Goal: Task Accomplishment & Management: Manage account settings

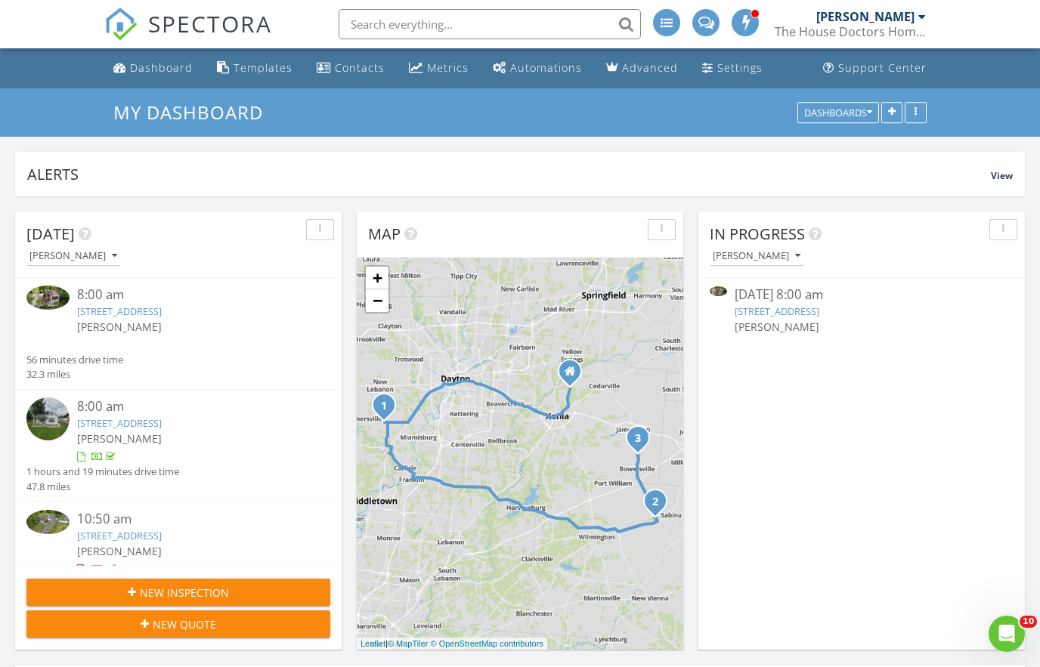
click at [162, 542] on link "2234 OH-72, Jamestown, OH 45335" at bounding box center [119, 536] width 85 height 14
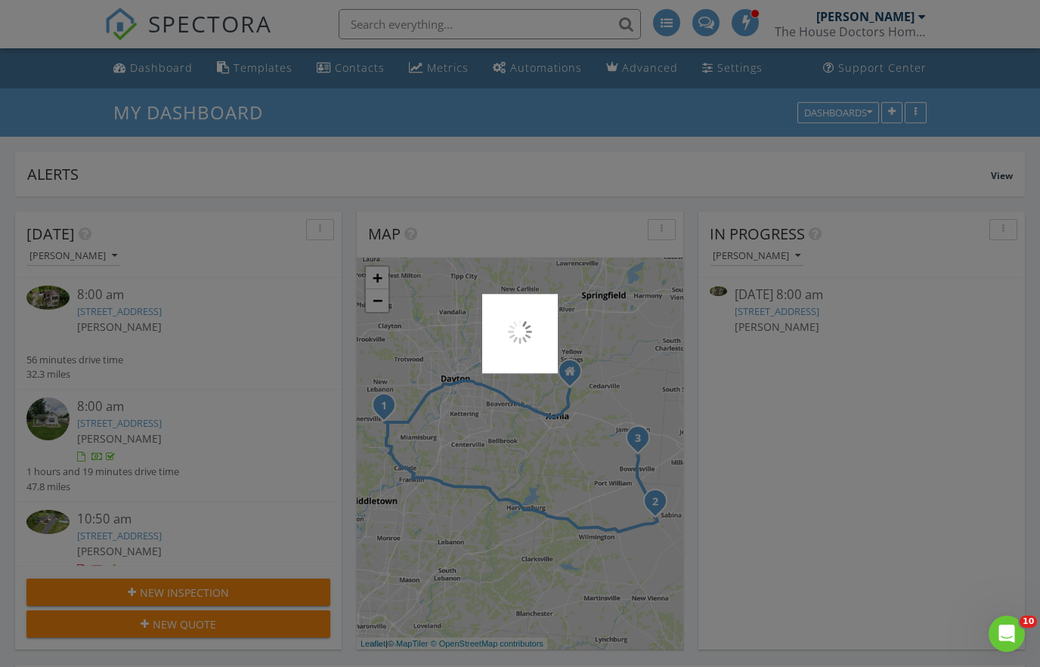
click at [106, 323] on div at bounding box center [520, 333] width 1040 height 667
click at [109, 308] on div at bounding box center [520, 333] width 1040 height 667
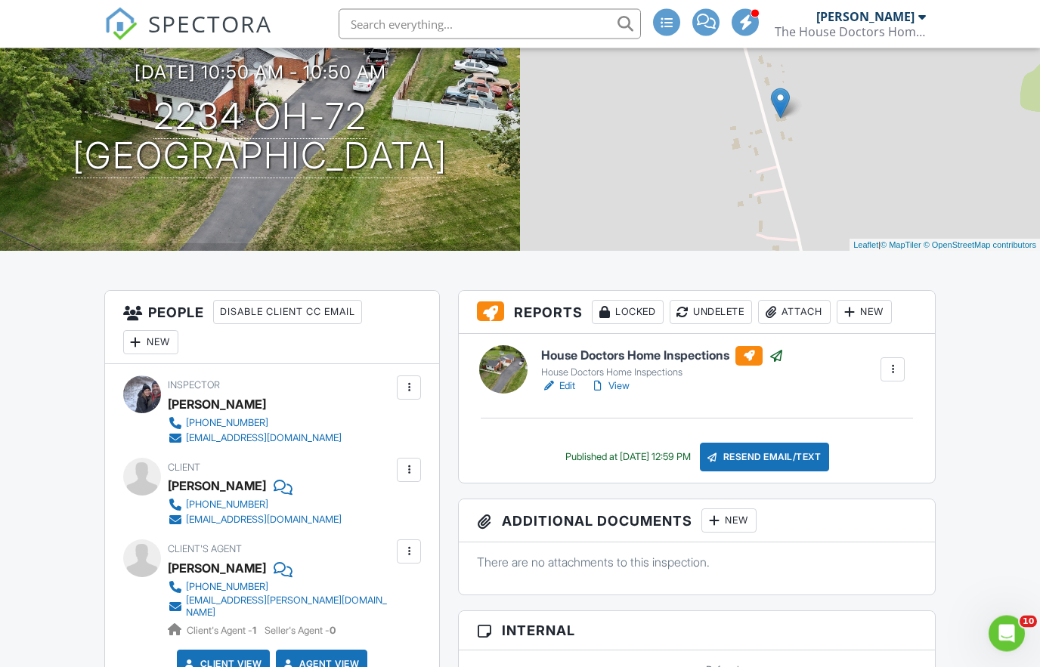
scroll to position [108, 0]
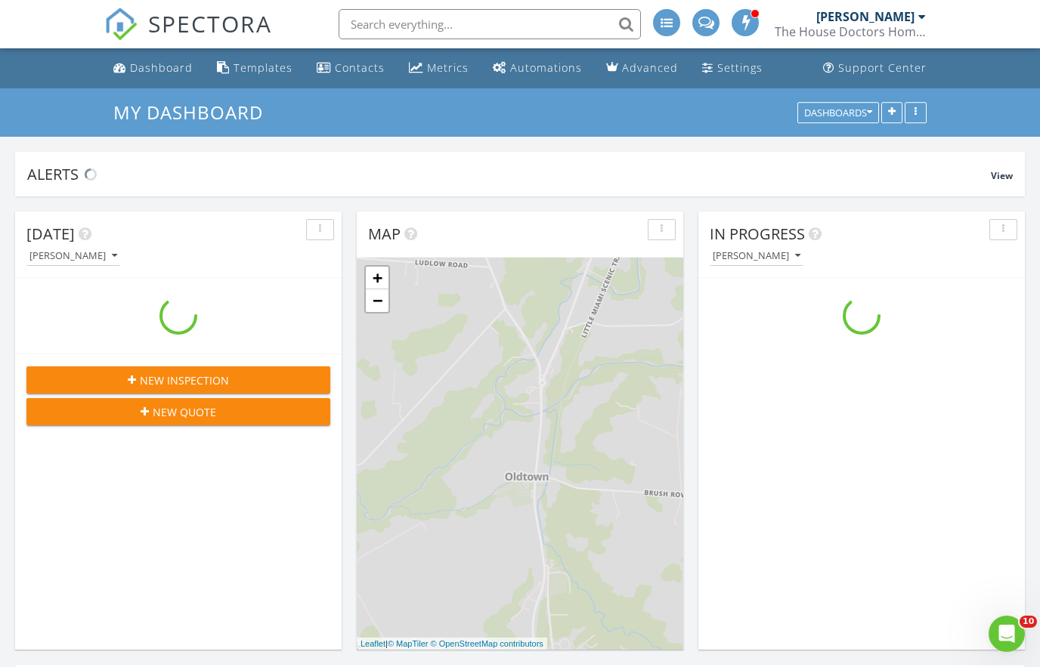
scroll to position [8, 8]
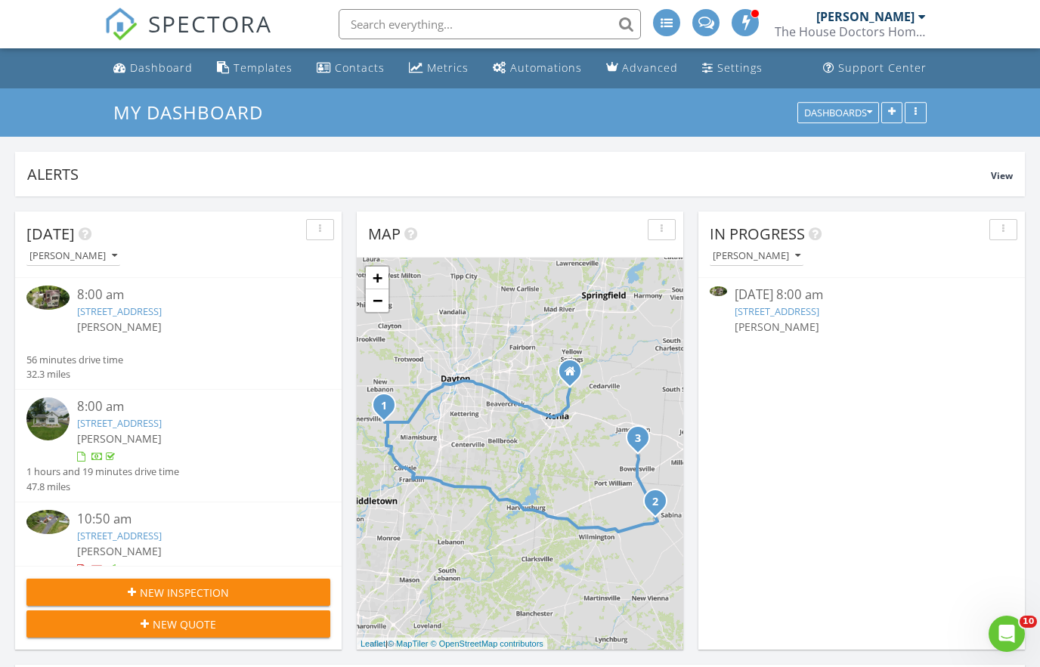
click at [97, 318] on link "10426 Farmersville West Carrollton Rd, Germantown, OH 45327" at bounding box center [119, 311] width 85 height 14
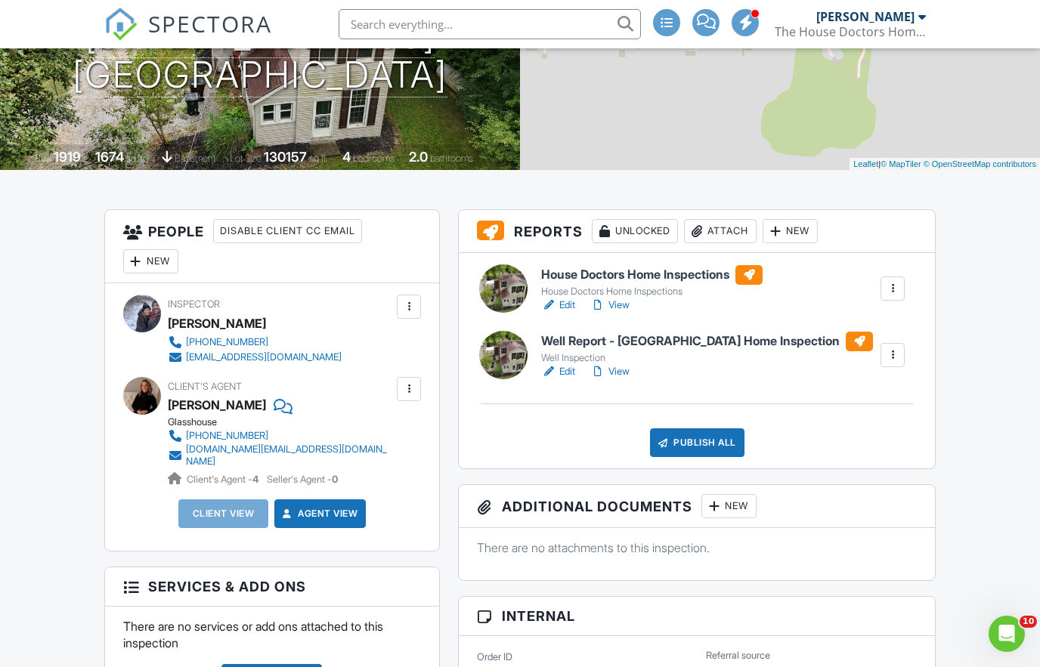
click at [901, 359] on div at bounding box center [892, 355] width 24 height 24
click at [854, 465] on div "Delete" at bounding box center [848, 473] width 32 height 17
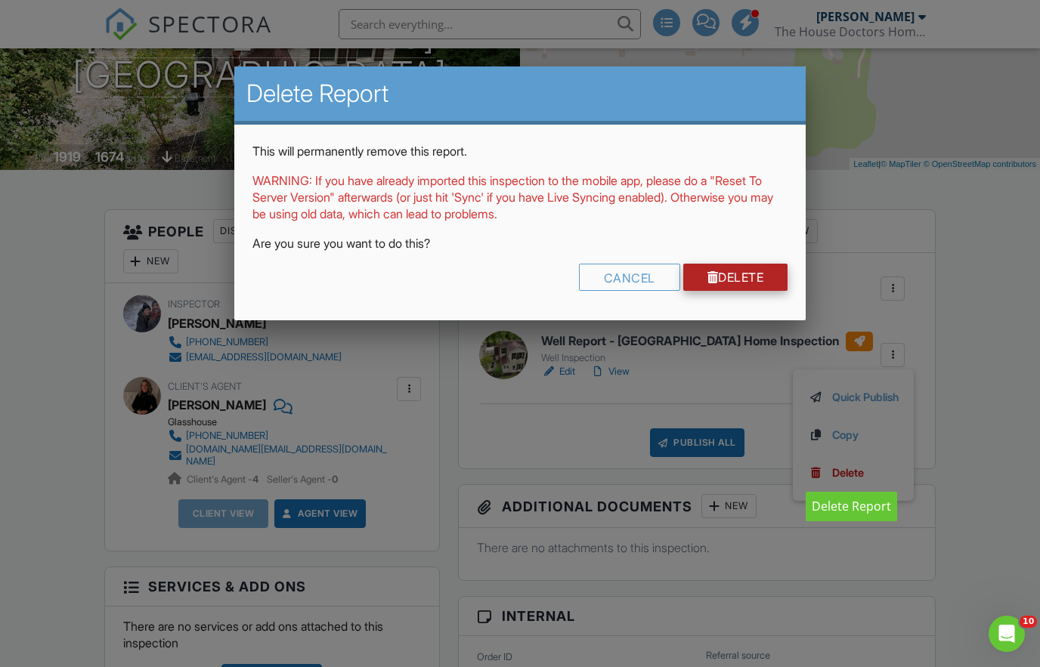
click at [740, 264] on link "Delete" at bounding box center [735, 277] width 105 height 27
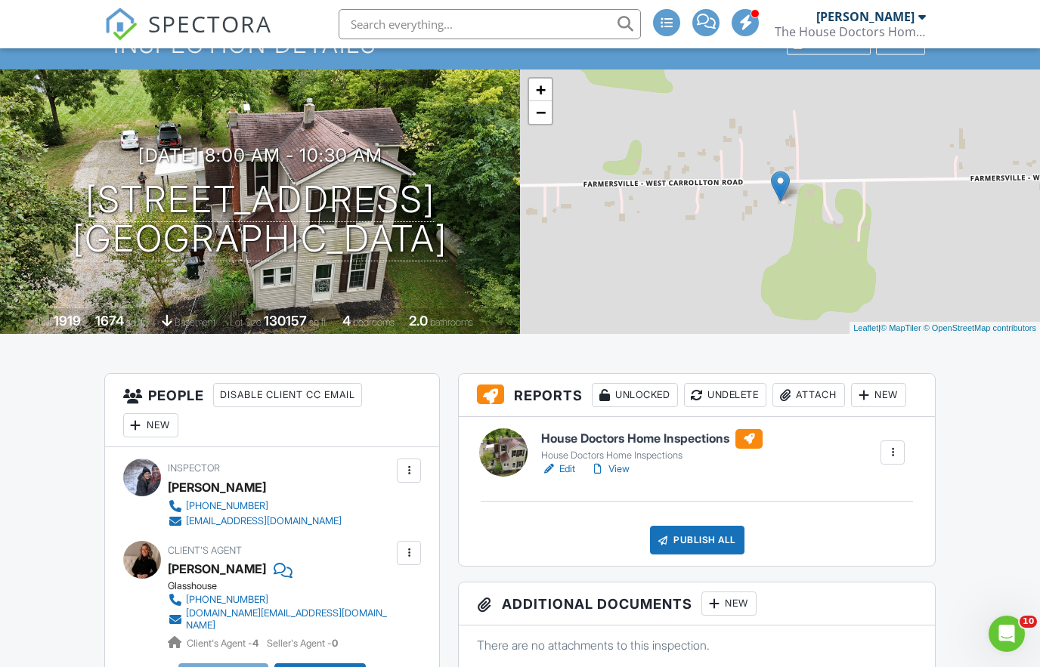
scroll to position [67, 0]
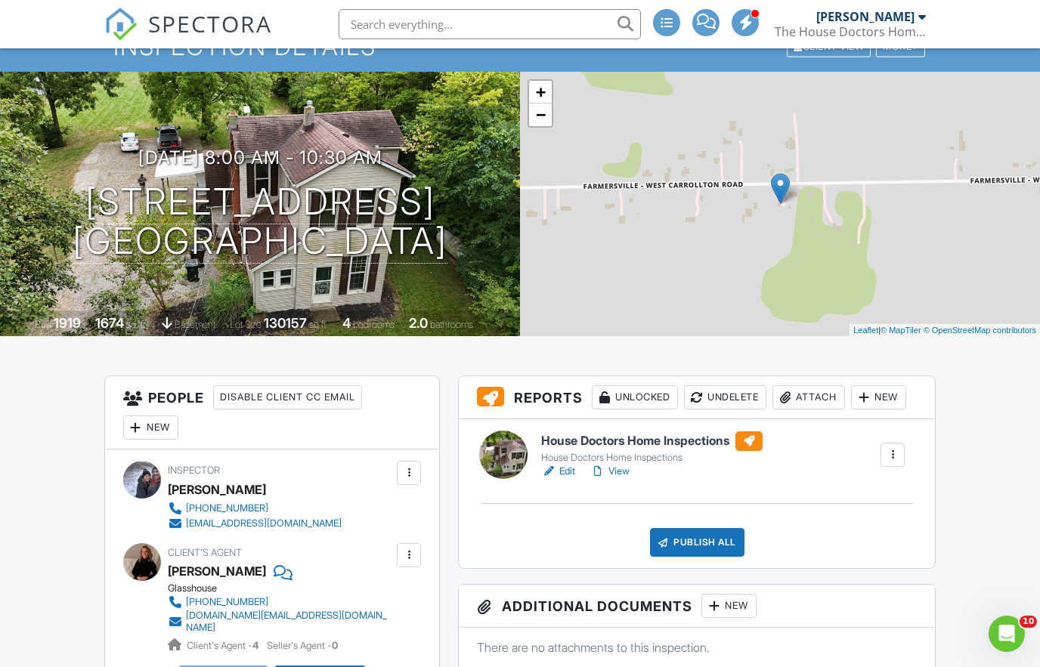
click at [162, 429] on div "New" at bounding box center [150, 428] width 55 height 24
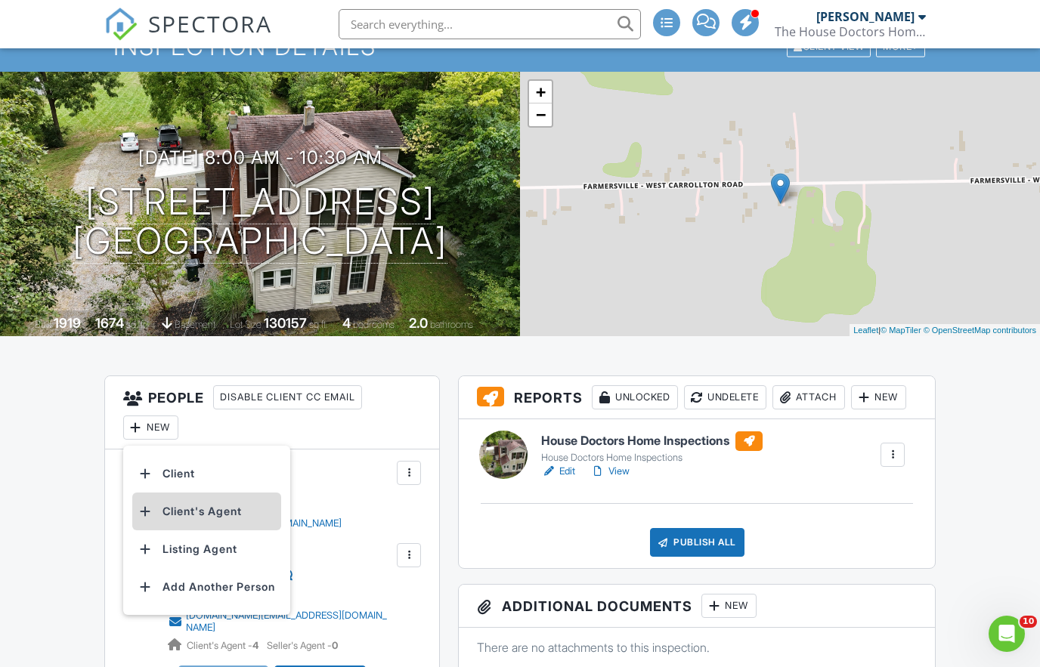
click at [214, 525] on li "Client's Agent" at bounding box center [206, 512] width 149 height 38
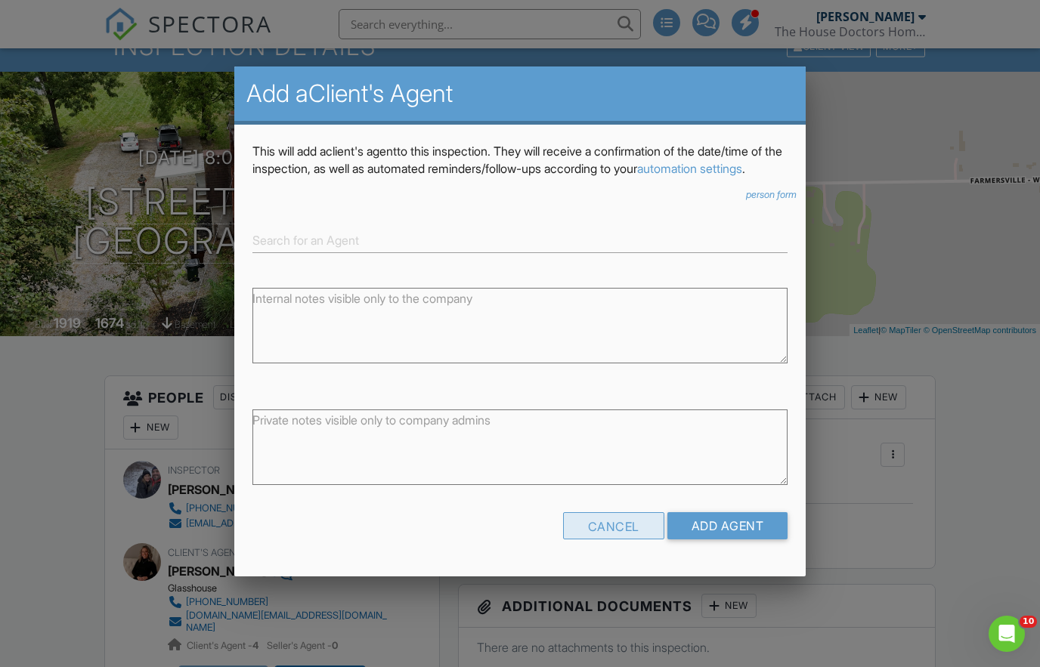
click at [622, 539] on div "Cancel" at bounding box center [613, 525] width 101 height 27
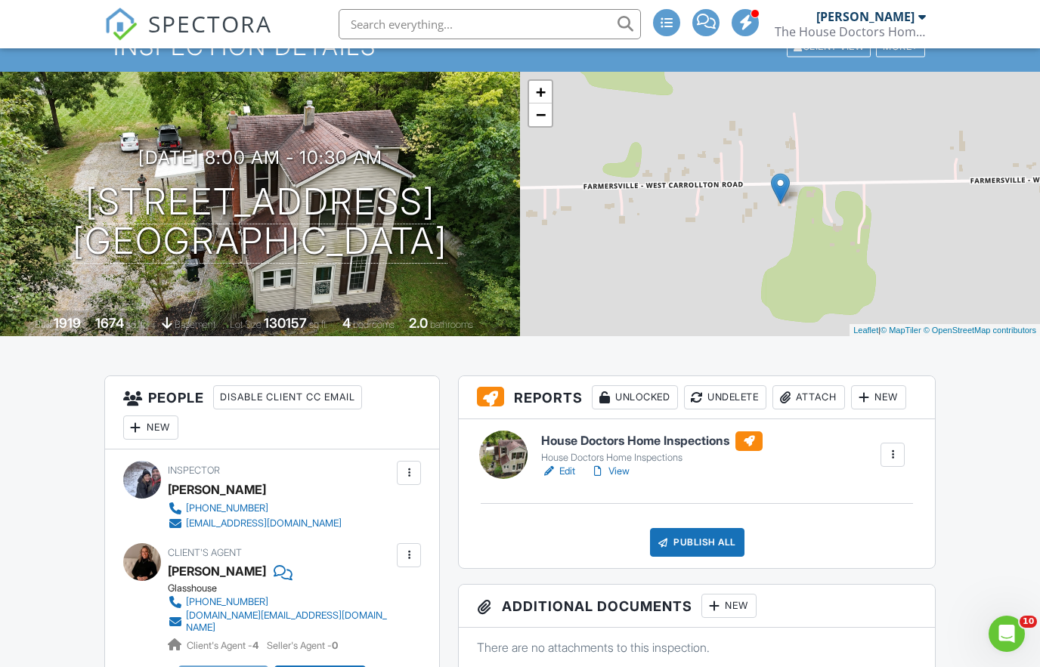
click at [141, 426] on div at bounding box center [135, 427] width 15 height 15
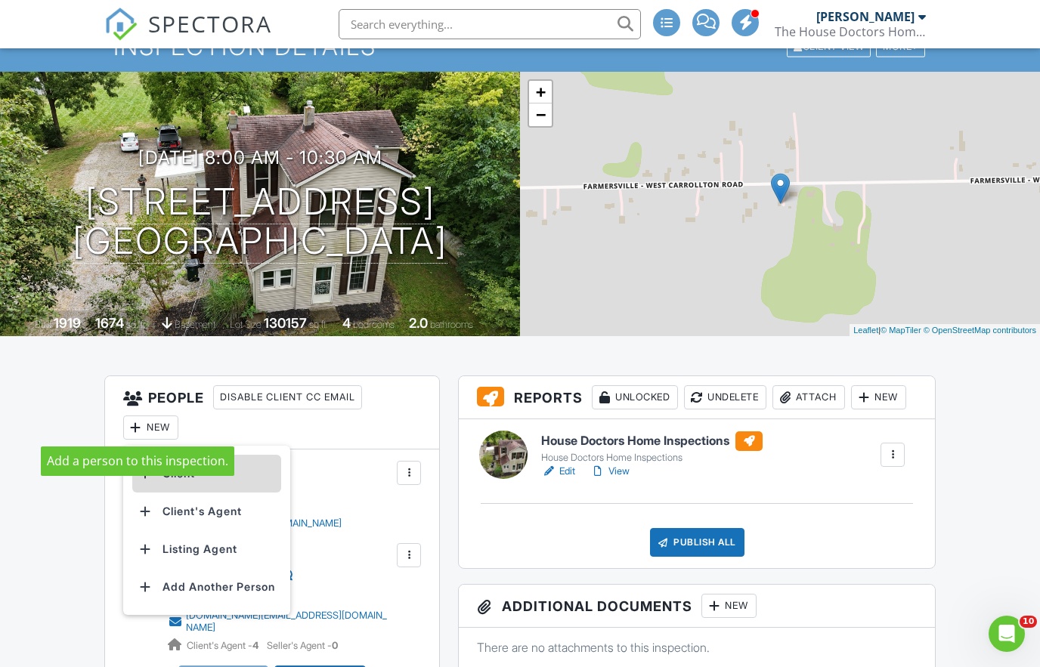
click at [260, 478] on li "Client" at bounding box center [206, 474] width 149 height 38
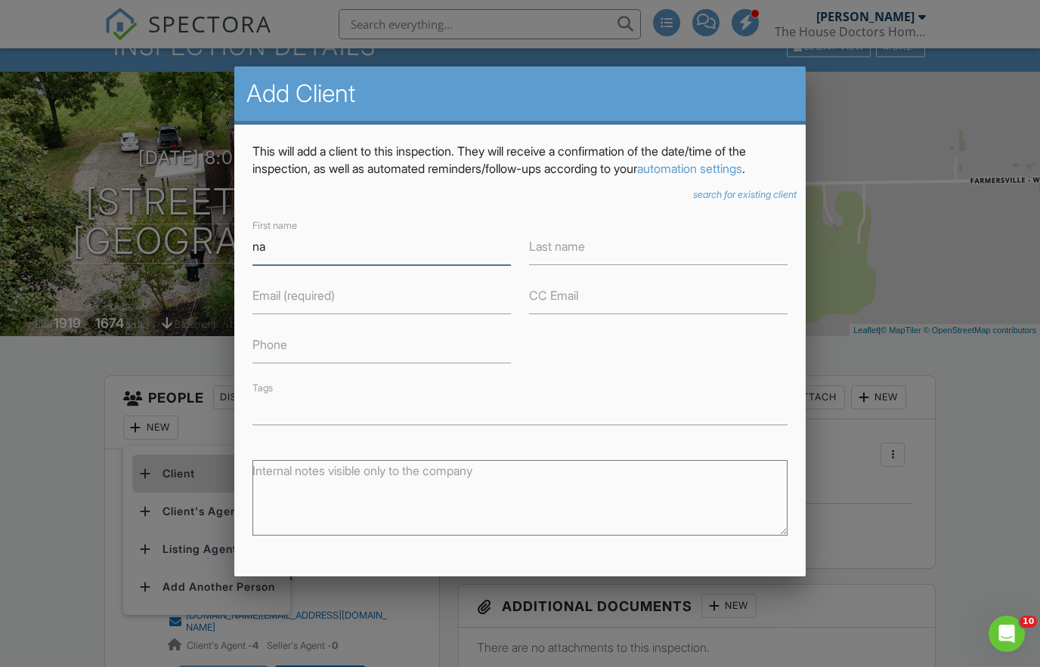
type input "n"
type input "[PERSON_NAME]"
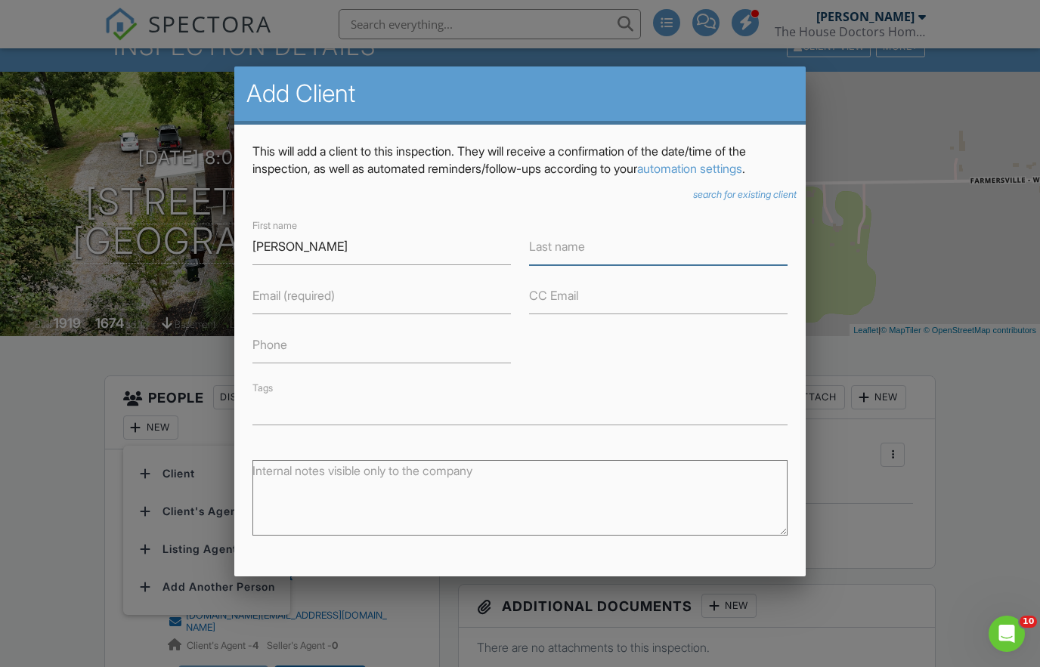
click at [627, 259] on input "Last name" at bounding box center [658, 246] width 258 height 37
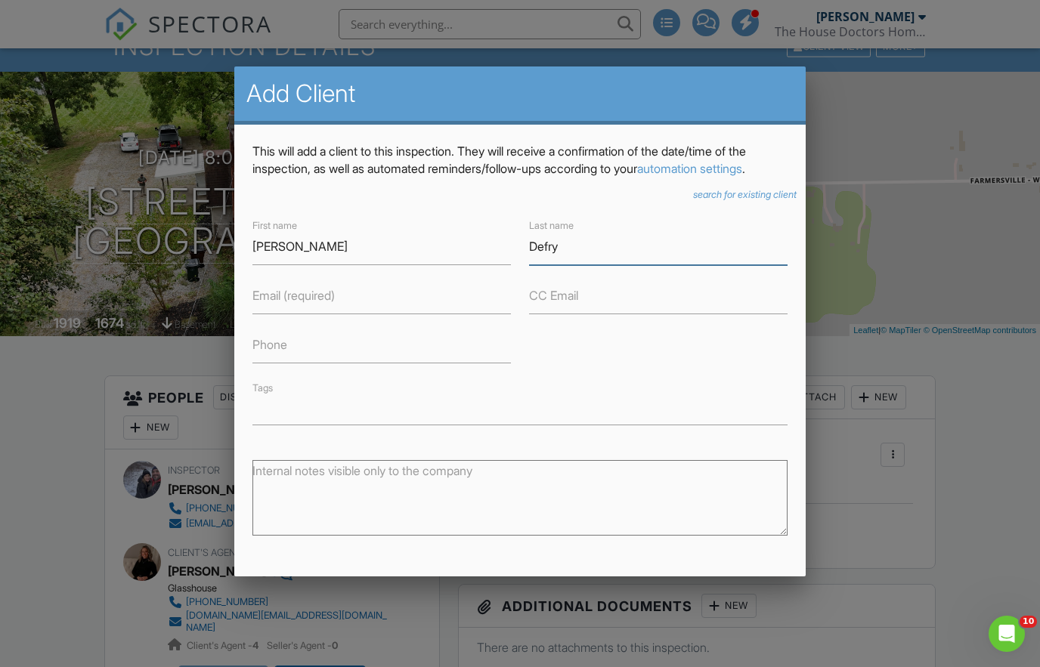
type input "Defry"
click at [416, 294] on input "Email (required)" at bounding box center [381, 295] width 258 height 37
click at [358, 345] on input "Phone" at bounding box center [381, 344] width 258 height 37
click at [350, 351] on input "Phone" at bounding box center [381, 344] width 258 height 37
click at [342, 296] on input "Email (required)" at bounding box center [381, 295] width 258 height 37
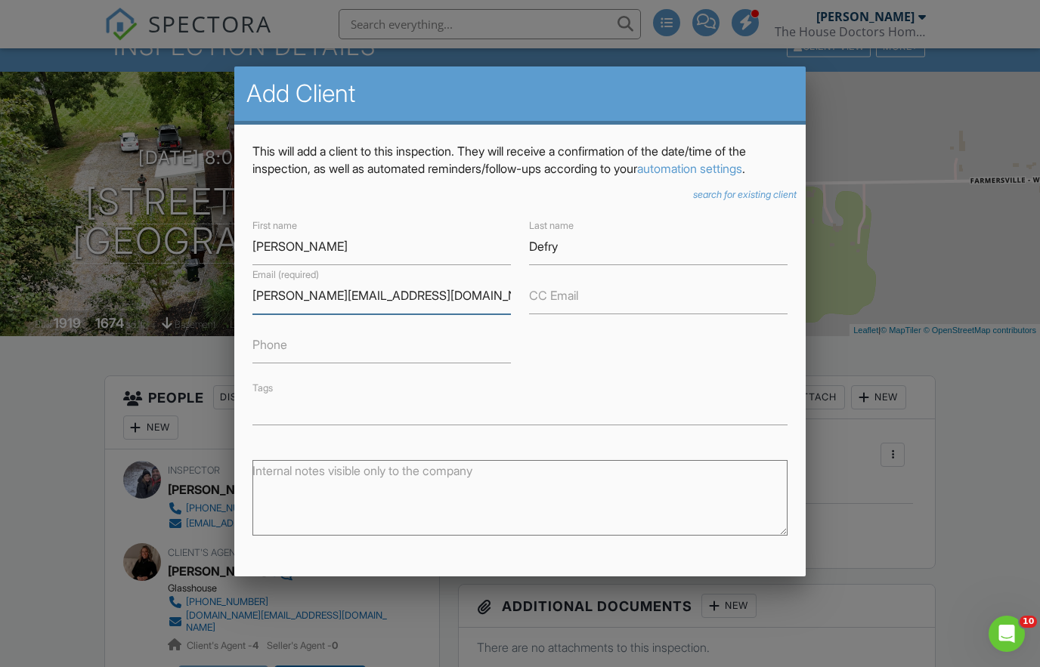
type input "[PERSON_NAME][EMAIL_ADDRESS][DOMAIN_NAME]"
click at [362, 339] on input "Phone" at bounding box center [381, 344] width 258 height 37
click at [334, 332] on input "Phone" at bounding box center [381, 344] width 258 height 37
paste input "hilliusr@gmail.com"
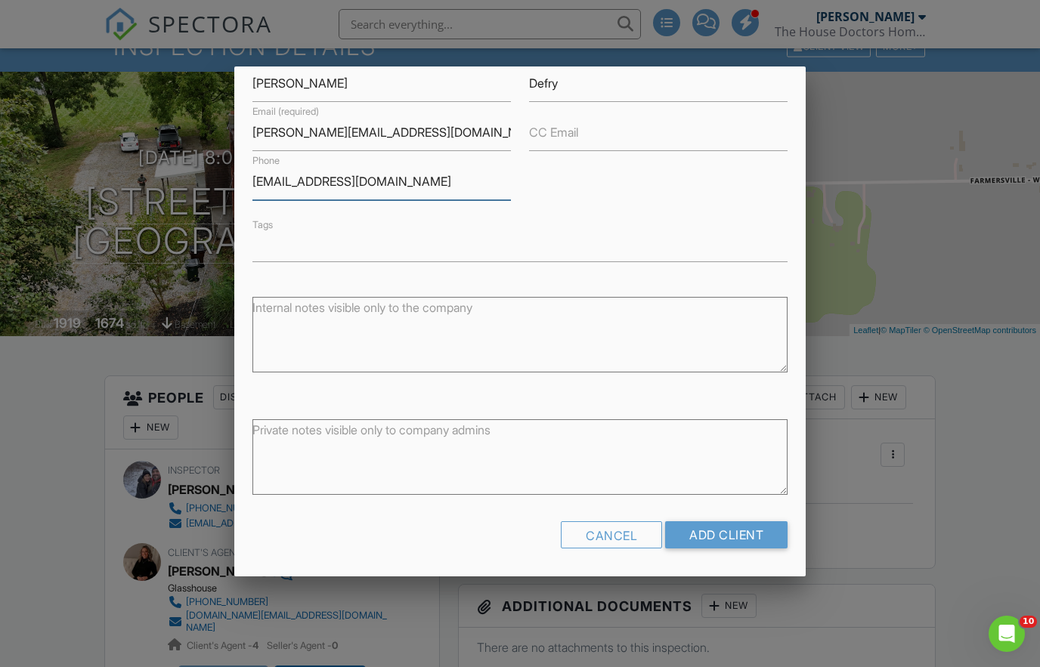
scroll to position [145, 0]
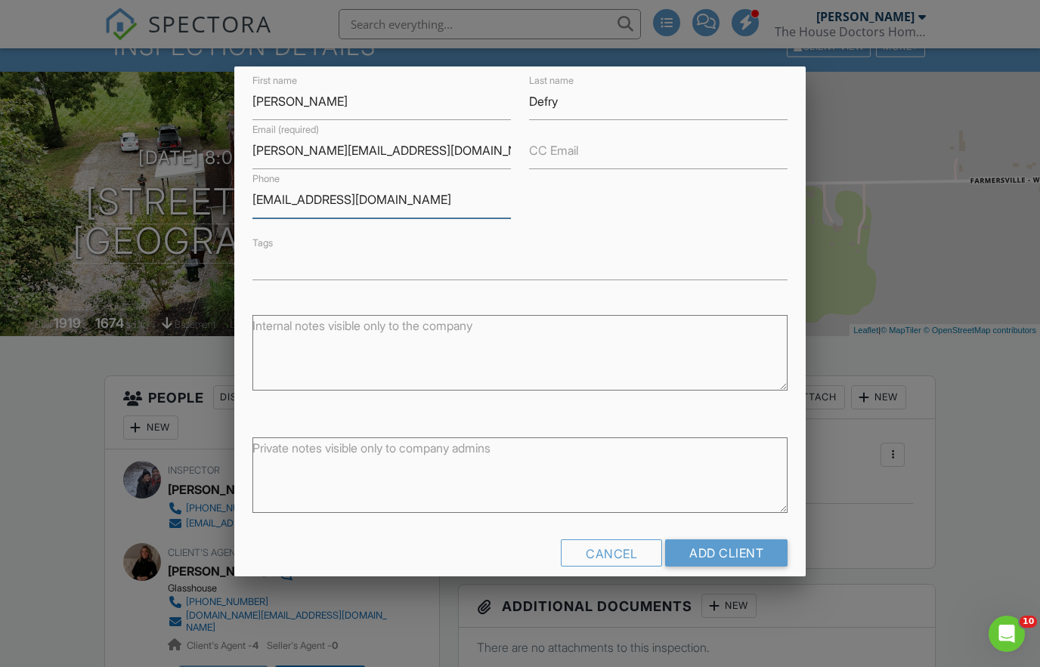
click at [302, 196] on input "hilliusr@gmail.com" at bounding box center [381, 199] width 258 height 37
click at [295, 204] on input "hilliusr@gmail.com" at bounding box center [381, 199] width 258 height 37
click at [362, 193] on input "hilliu.com" at bounding box center [381, 199] width 258 height 37
type input "h"
click at [360, 196] on input "Phone" at bounding box center [381, 199] width 258 height 37
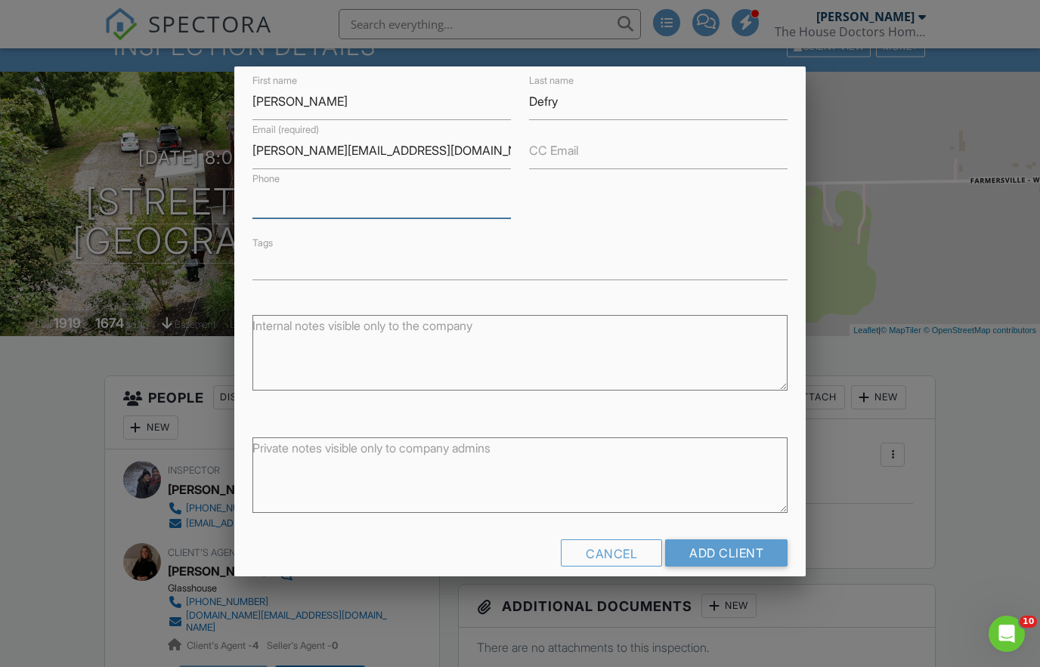
click at [363, 201] on input "Phone" at bounding box center [381, 199] width 258 height 37
paste input "hilliusr@gmail.com"
type input "h"
type input "9379036660"
click at [735, 553] on input "Add Client" at bounding box center [726, 552] width 122 height 27
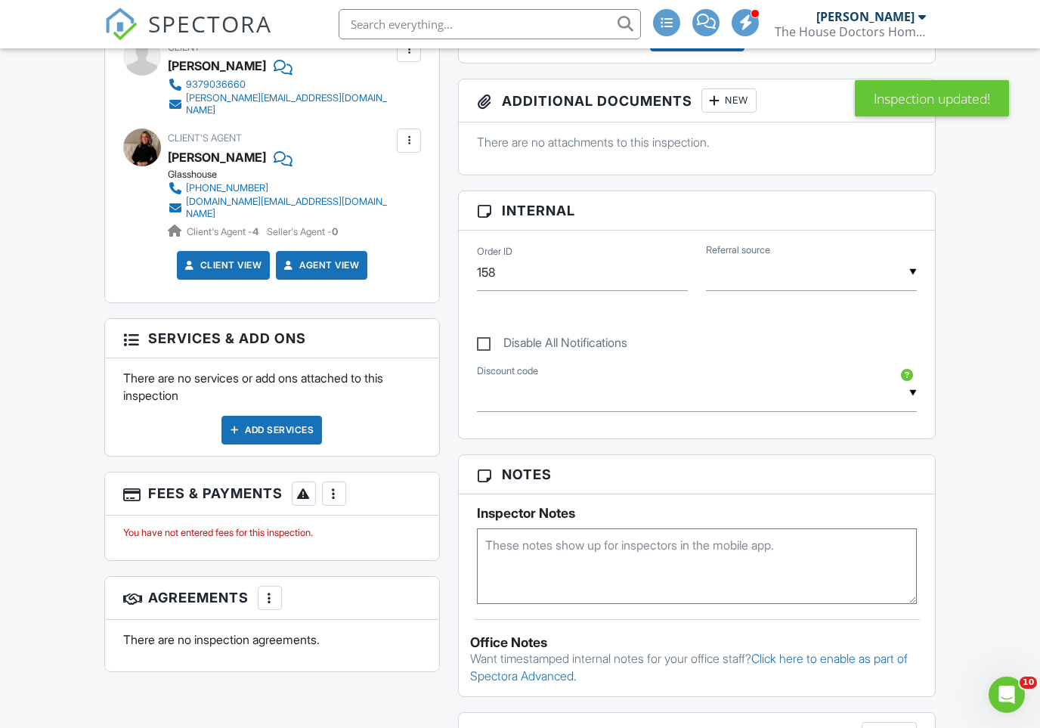
scroll to position [576, 0]
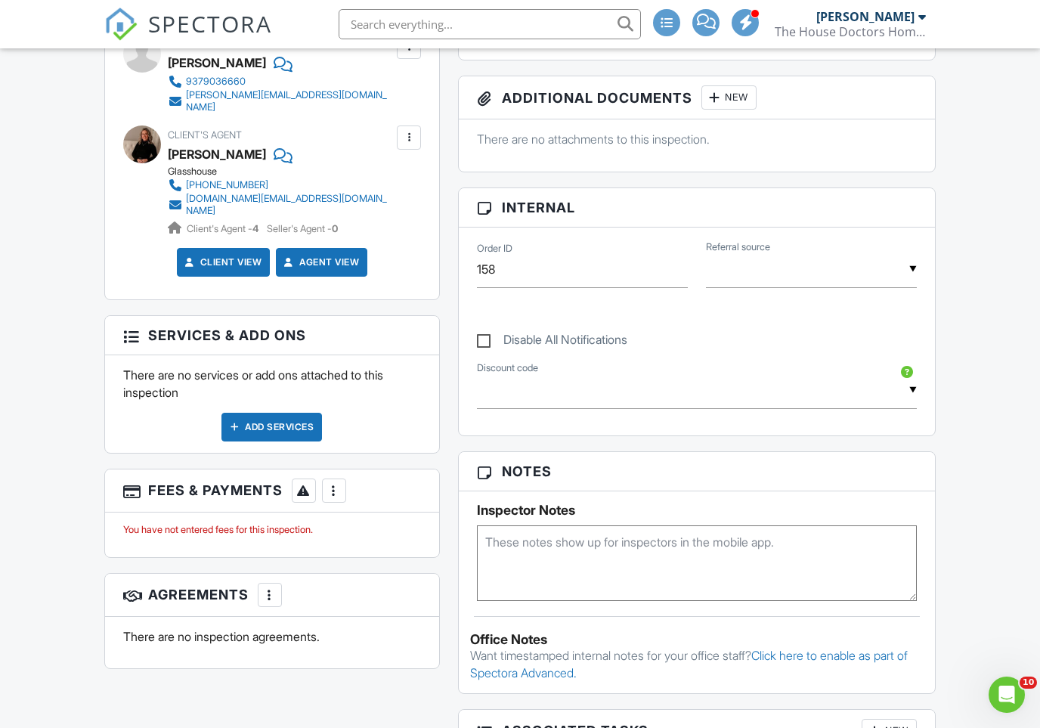
click at [334, 483] on div at bounding box center [333, 490] width 15 height 15
click at [447, 525] on li "Edit Fees & Payments" at bounding box center [411, 537] width 158 height 38
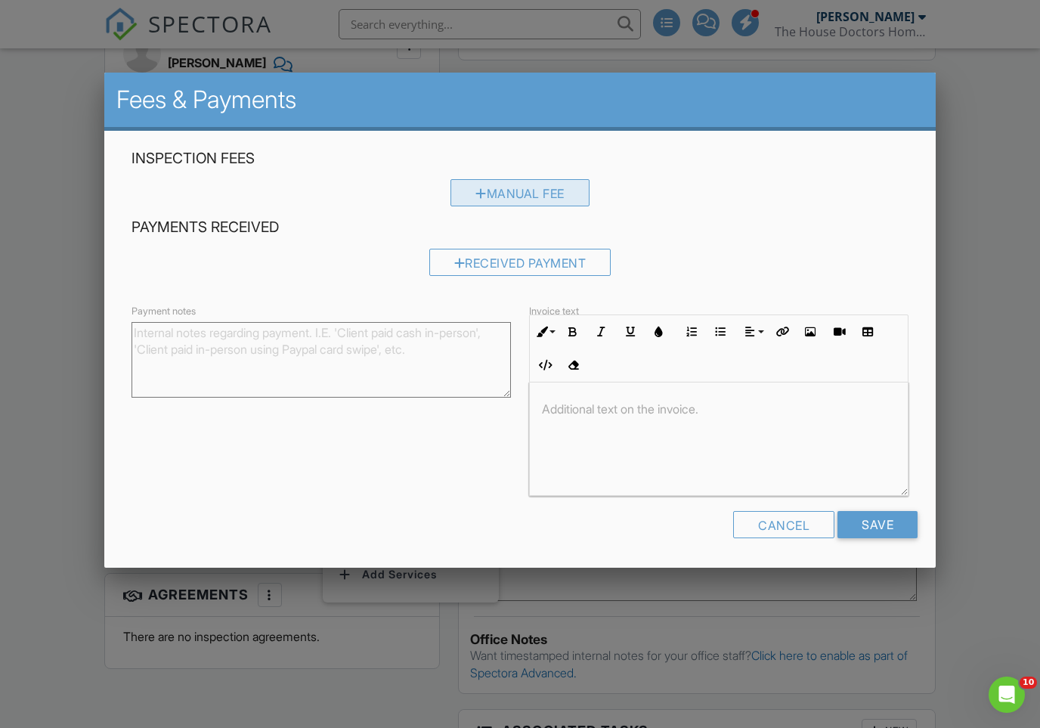
click at [552, 190] on div "Manual Fee" at bounding box center [519, 192] width 139 height 27
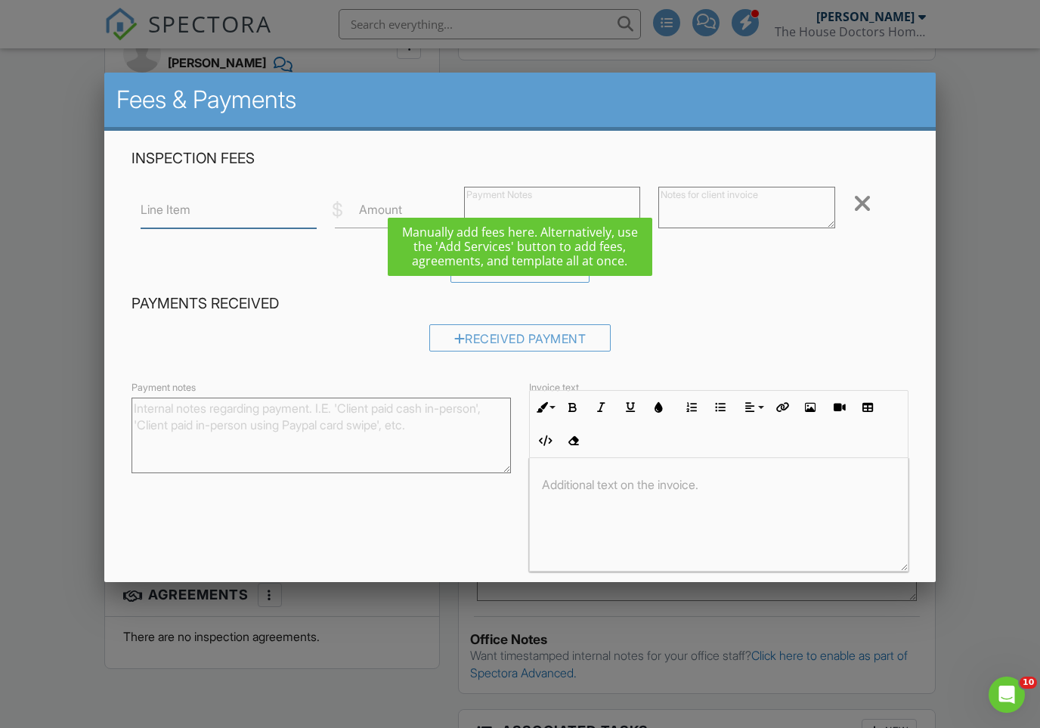
click at [255, 212] on input "Line Item" at bounding box center [229, 209] width 176 height 37
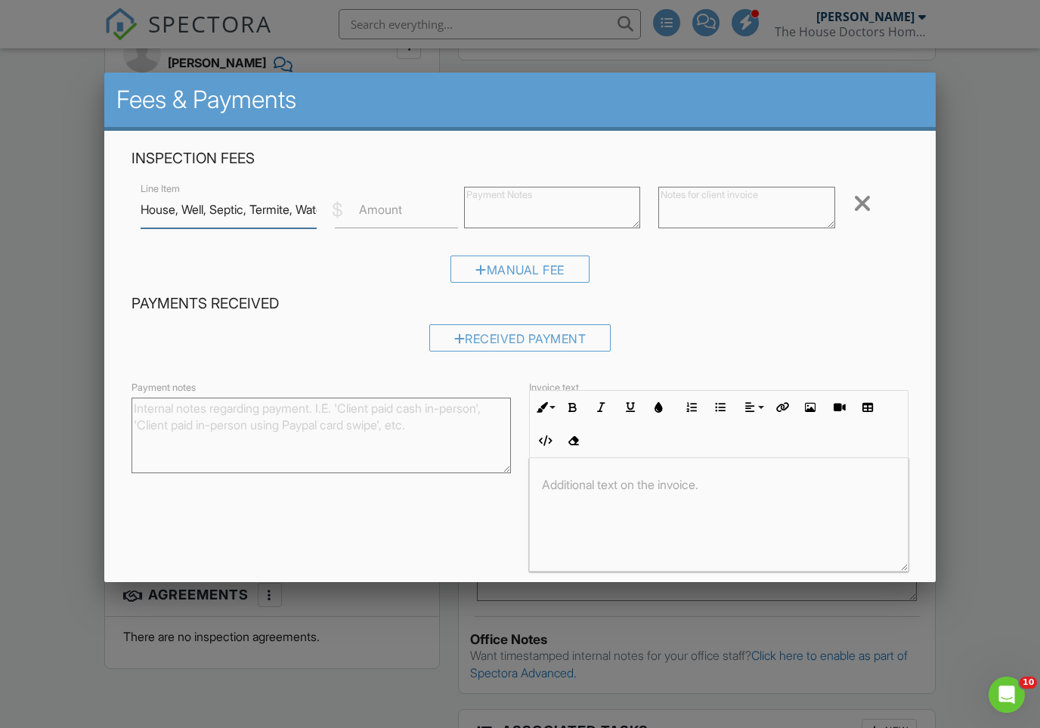
type input "House, Well, Septic, Termite, Water Test"
click at [646, 495] on div at bounding box center [719, 514] width 378 height 113
click at [699, 486] on p at bounding box center [719, 484] width 354 height 17
click at [549, 196] on textarea at bounding box center [552, 208] width 176 height 42
click at [390, 200] on input "Amount" at bounding box center [396, 209] width 123 height 37
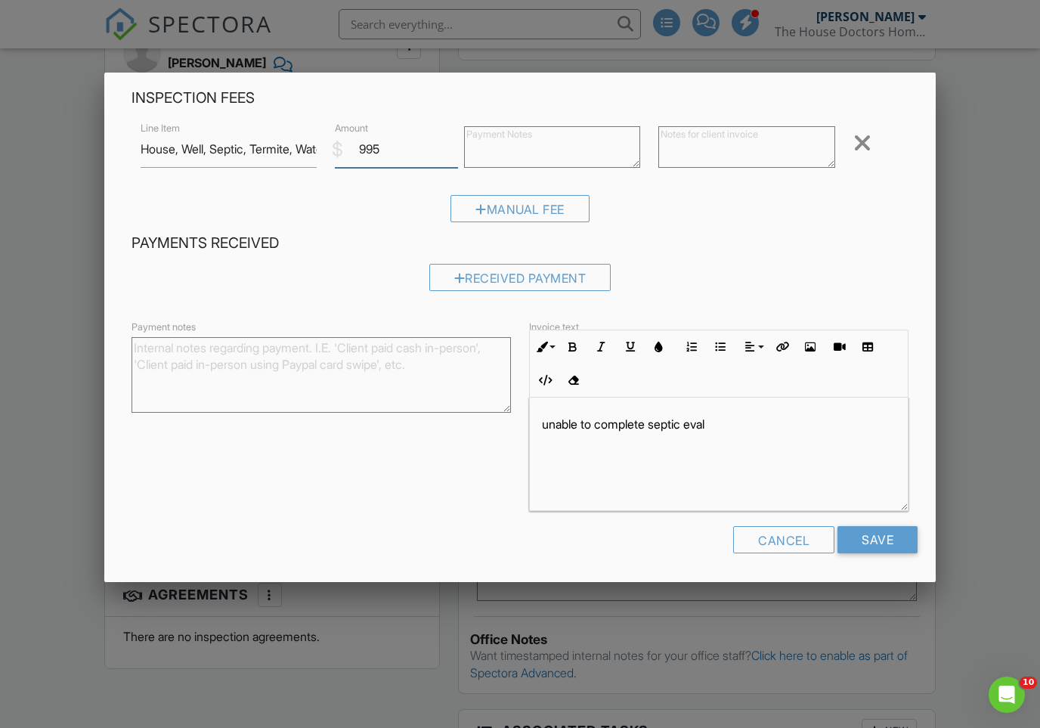
scroll to position [60, 0]
type input "9"
type input "1045"
click at [883, 541] on input "Save" at bounding box center [877, 540] width 80 height 27
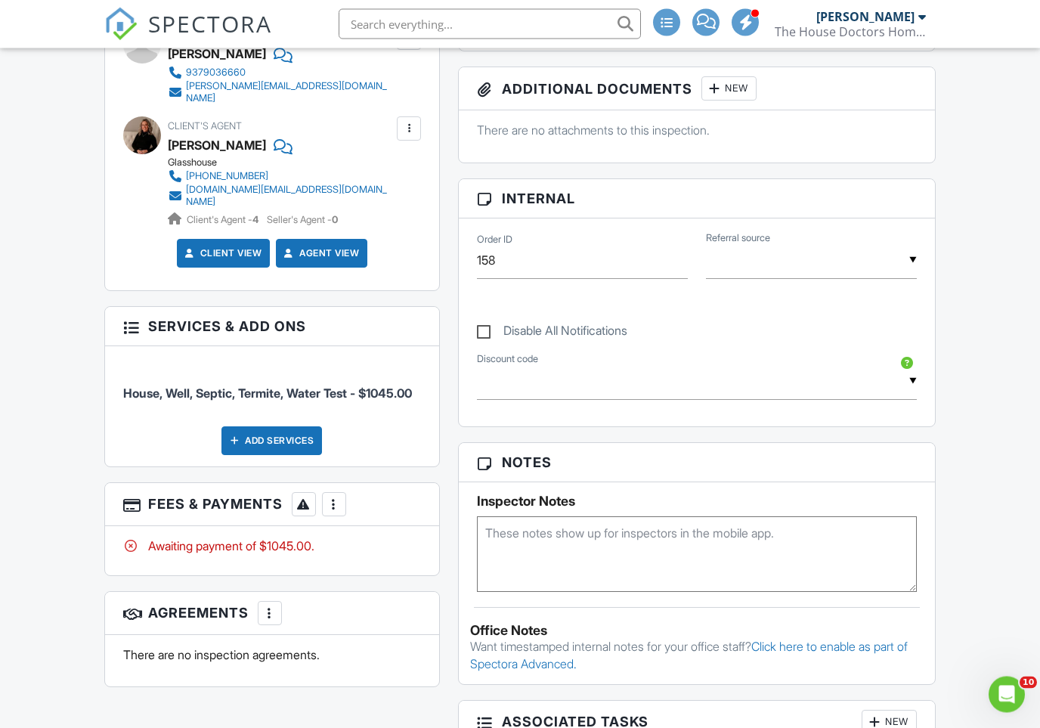
scroll to position [598, 0]
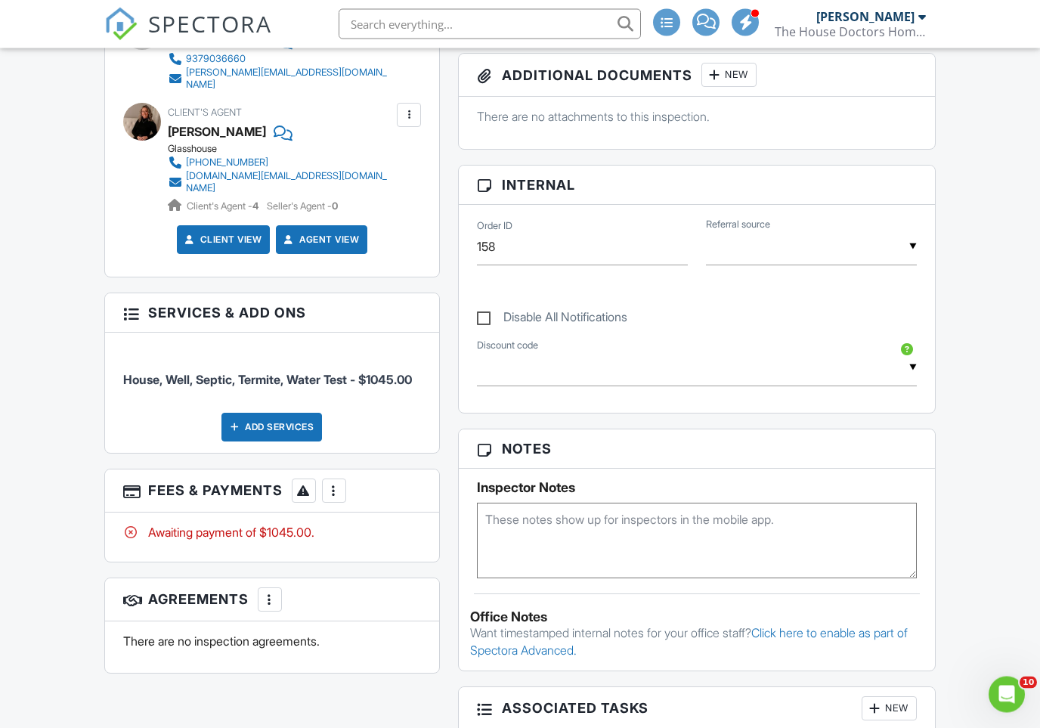
click at [268, 606] on div "More" at bounding box center [270, 600] width 24 height 24
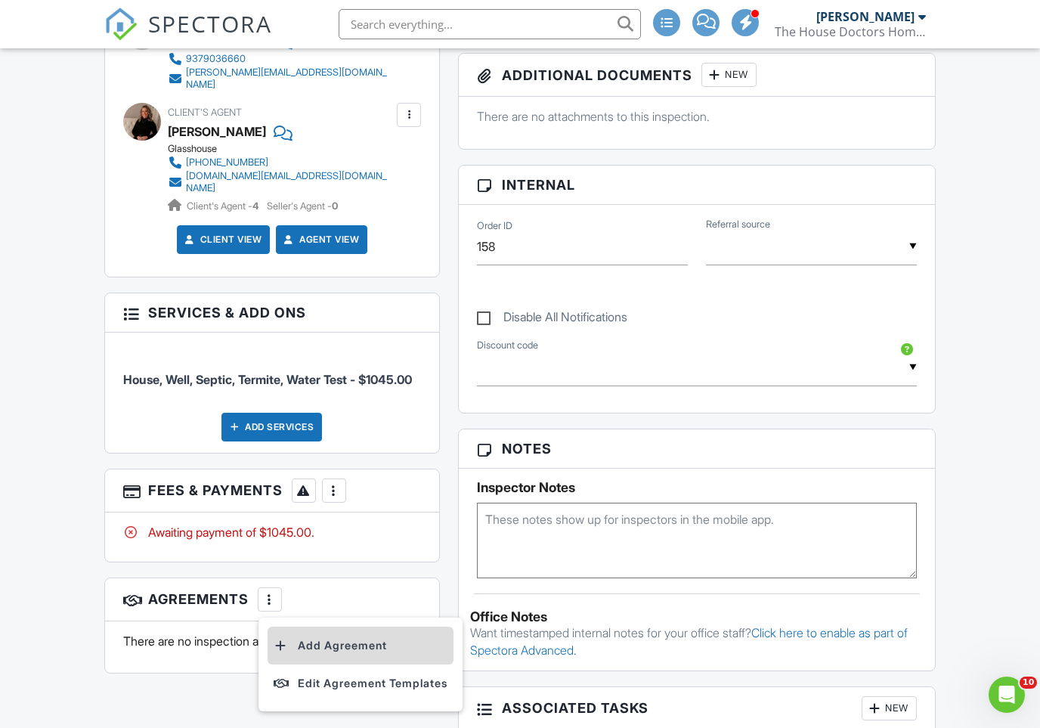
click at [354, 638] on li "Add Agreement" at bounding box center [360, 645] width 186 height 38
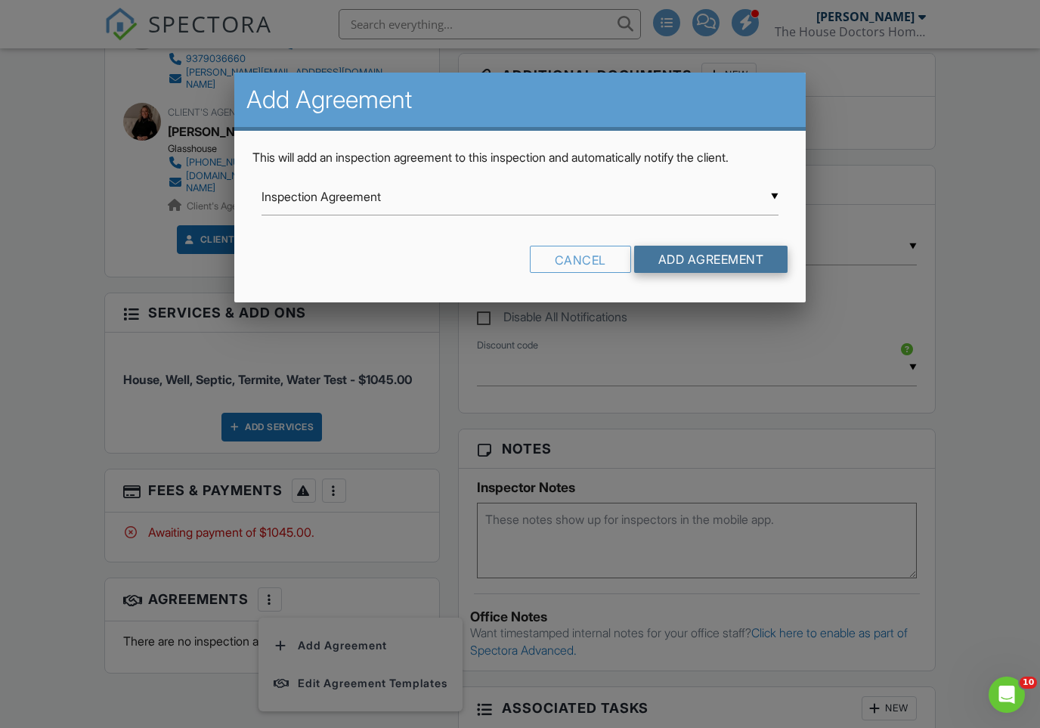
click at [717, 246] on input "Add Agreement" at bounding box center [711, 259] width 154 height 27
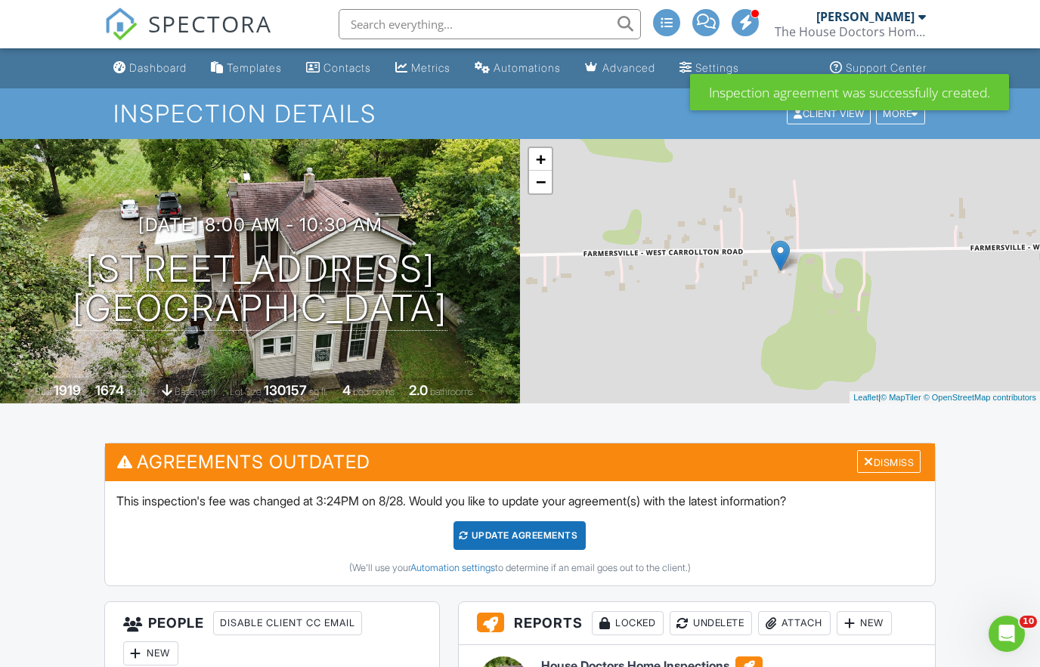
click at [555, 544] on div "Update Agreements" at bounding box center [519, 535] width 132 height 29
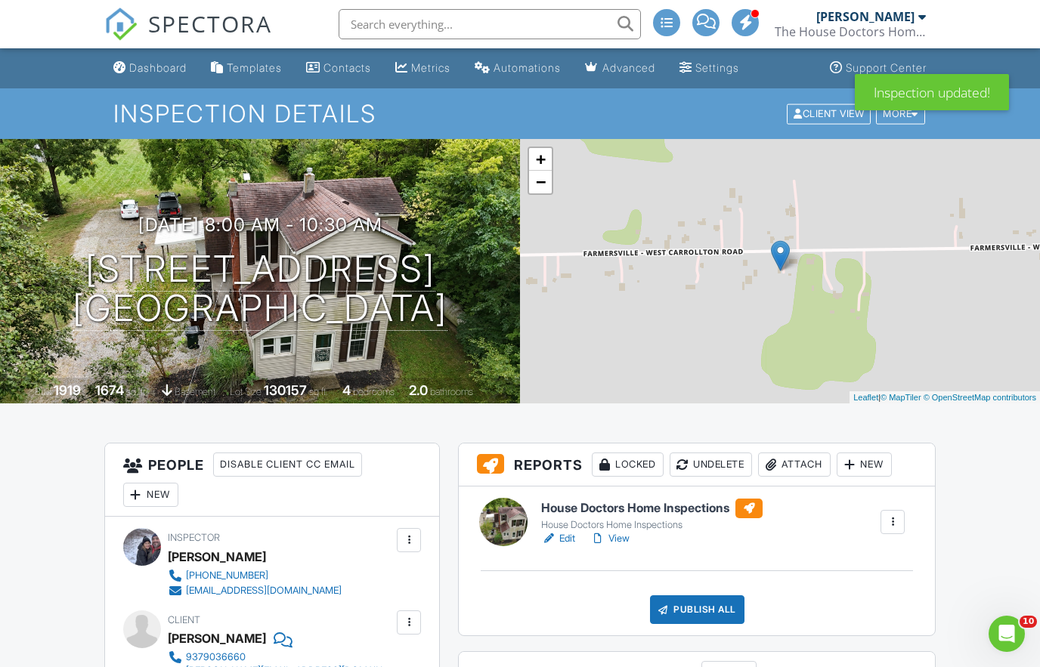
click at [703, 616] on div "Publish All" at bounding box center [697, 609] width 94 height 29
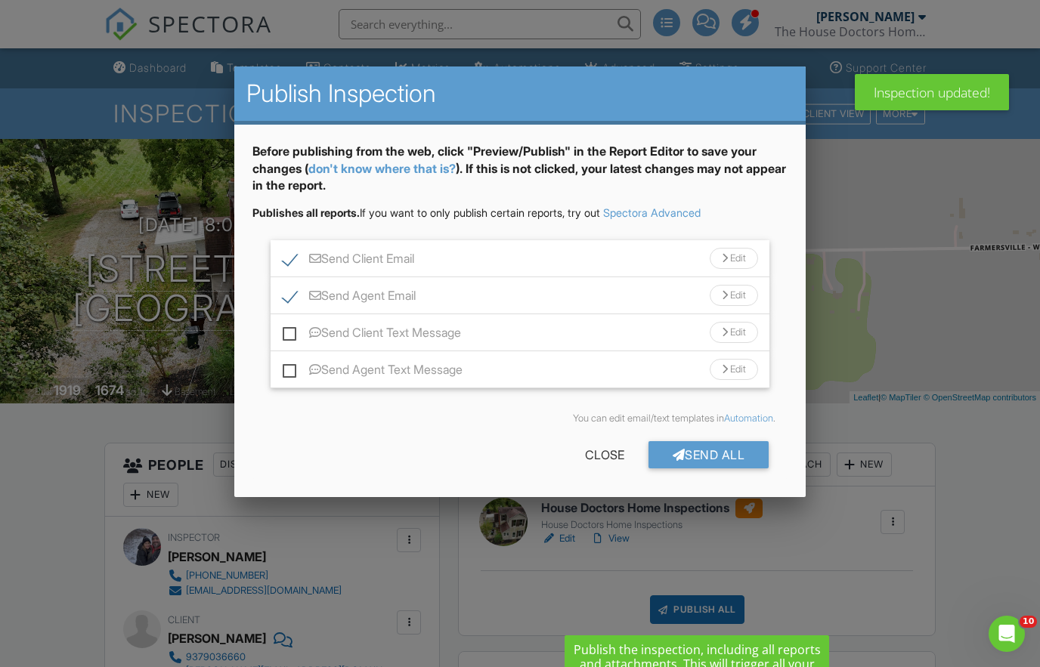
click at [289, 339] on label "Send Client Text Message" at bounding box center [372, 335] width 178 height 19
click at [289, 330] on input "Send Client Text Message" at bounding box center [288, 325] width 10 height 10
checkbox input "true"
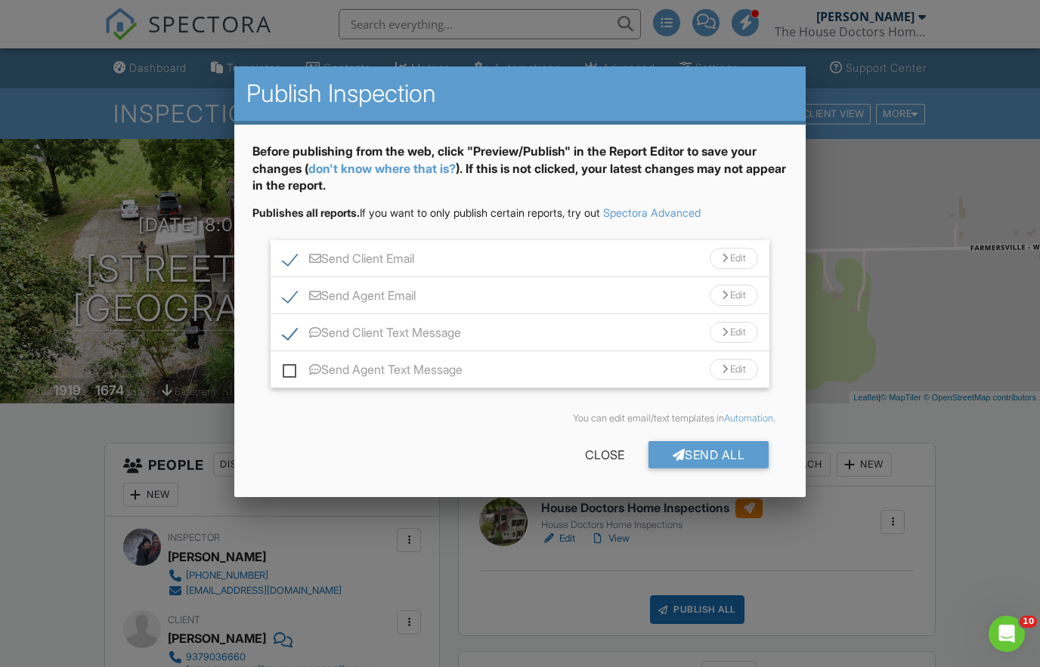
click at [288, 364] on label "Send Agent Text Message" at bounding box center [373, 372] width 180 height 19
click at [288, 364] on input "Send Agent Text Message" at bounding box center [288, 362] width 10 height 10
checkbox input "true"
click at [702, 455] on div "Send All" at bounding box center [708, 454] width 121 height 27
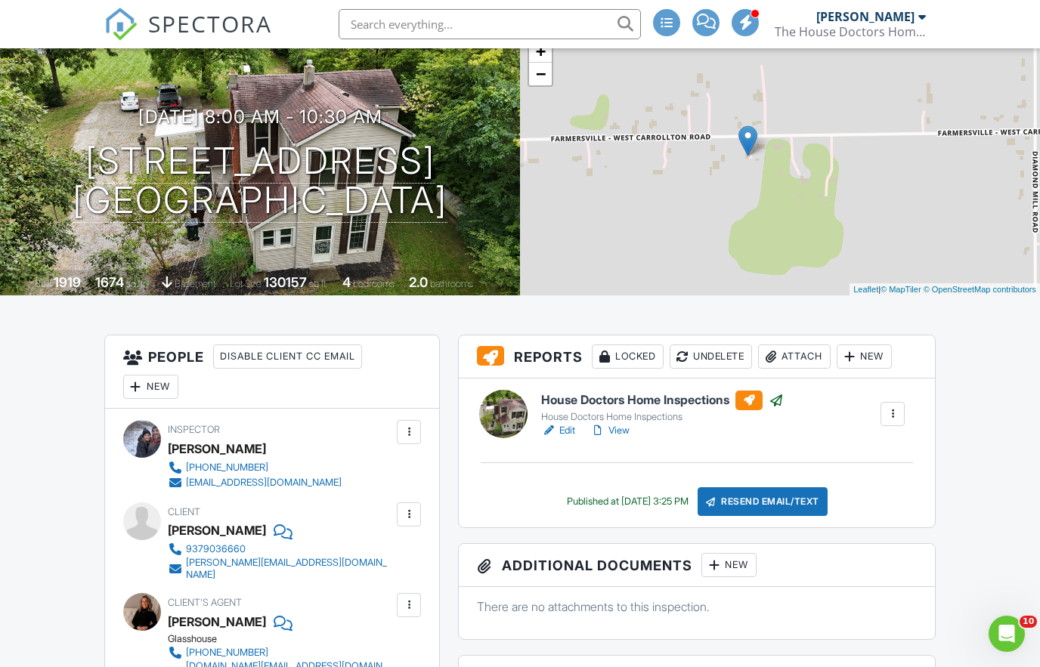
scroll to position [81, 0]
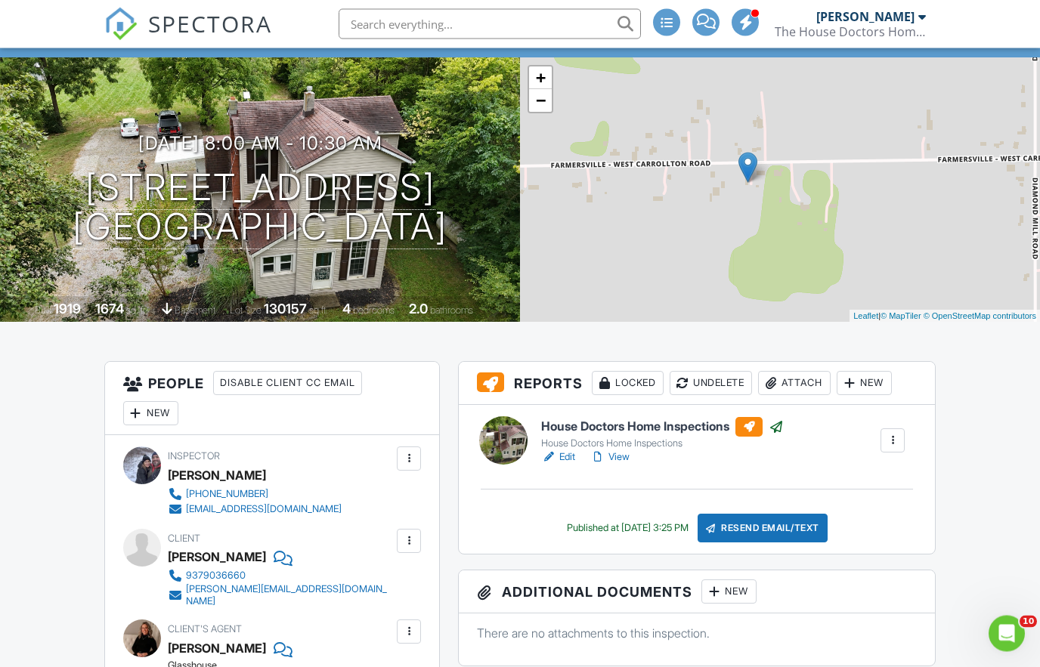
click at [616, 453] on link "View" at bounding box center [609, 457] width 39 height 15
